Goal: Task Accomplishment & Management: Manage account settings

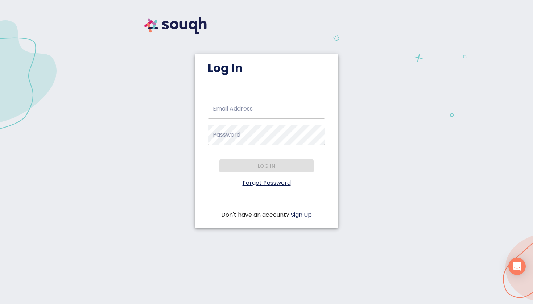
click at [275, 183] on link "Forgot Password" at bounding box center [266, 183] width 48 height 8
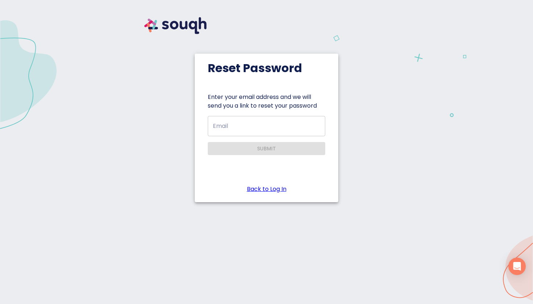
click at [240, 125] on input "Email" at bounding box center [266, 126] width 117 height 20
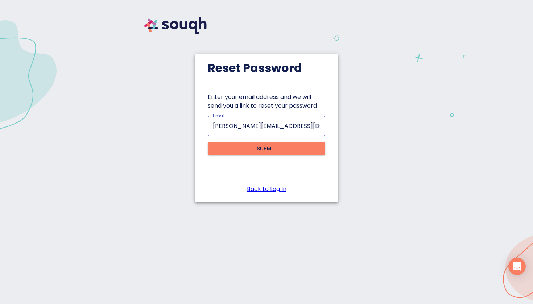
type input "sherry@peggyhill.com"
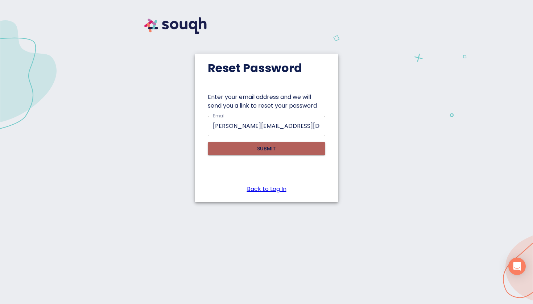
click at [256, 151] on span "Submit" at bounding box center [266, 148] width 106 height 9
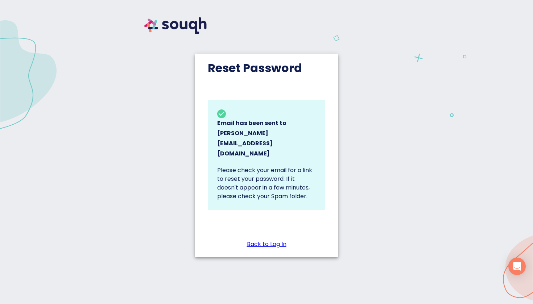
click at [278, 240] on link "Back to Log In" at bounding box center [267, 244] width 40 height 9
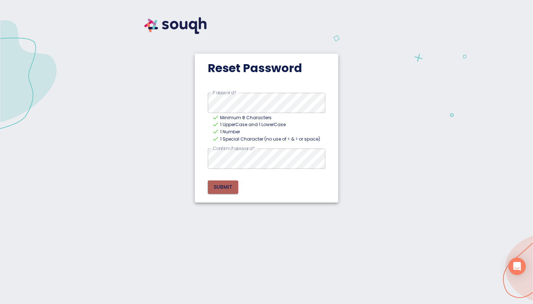
click at [224, 186] on span "Submit" at bounding box center [222, 187] width 19 height 9
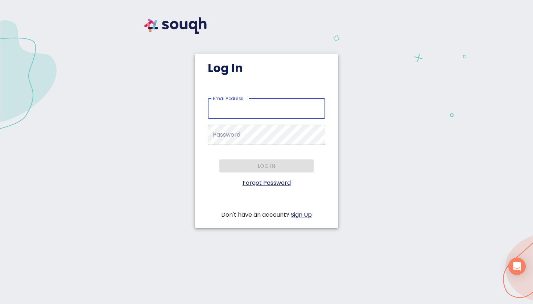
type input "[PERSON_NAME][EMAIL_ADDRESS][DOMAIN_NAME]"
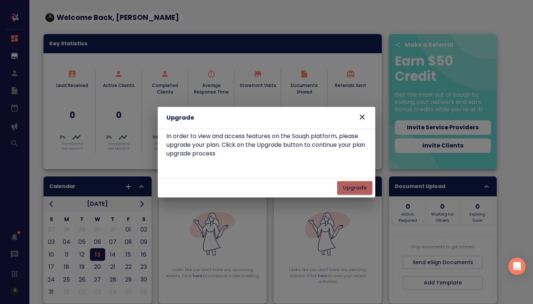
click at [357, 189] on span "Upgrade" at bounding box center [355, 187] width 24 height 9
click at [363, 116] on icon at bounding box center [362, 117] width 5 height 5
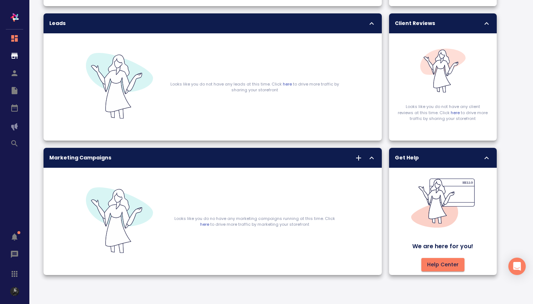
scroll to position [432, 0]
click at [17, 236] on div at bounding box center [14, 247] width 29 height 114
click at [19, 233] on div at bounding box center [14, 247] width 29 height 114
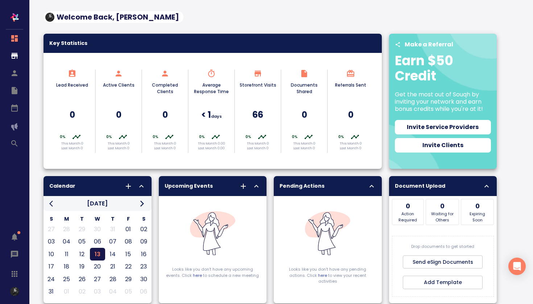
scroll to position [12, 0]
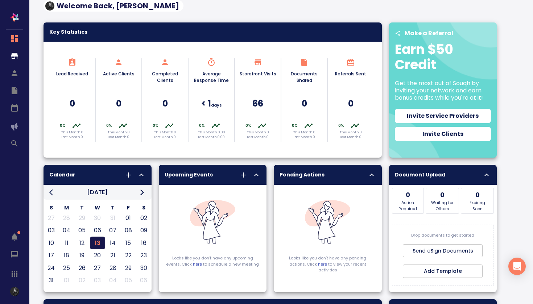
click at [257, 65] on icon at bounding box center [257, 62] width 7 height 6
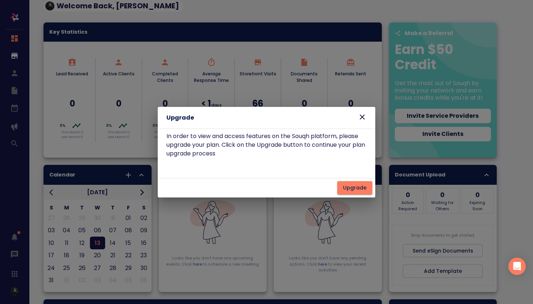
click at [362, 117] on icon at bounding box center [362, 117] width 5 height 5
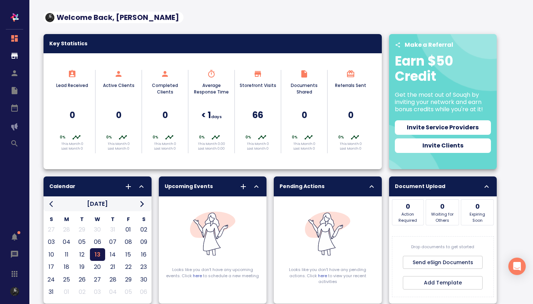
scroll to position [0, 0]
click at [16, 74] on div at bounding box center [14, 95] width 29 height 190
click at [12, 75] on div at bounding box center [14, 95] width 29 height 190
click at [15, 53] on icon "button" at bounding box center [14, 56] width 7 height 6
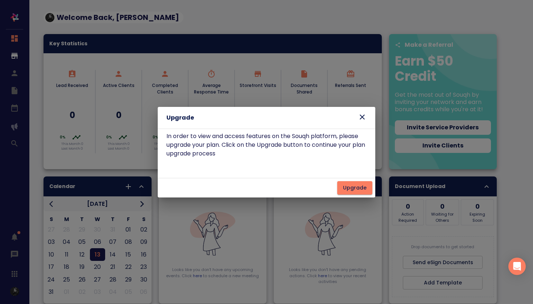
drag, startPoint x: 159, startPoint y: 70, endPoint x: 361, endPoint y: 118, distance: 207.2
click at [361, 118] on icon at bounding box center [362, 117] width 5 height 5
